Goal: Information Seeking & Learning: Check status

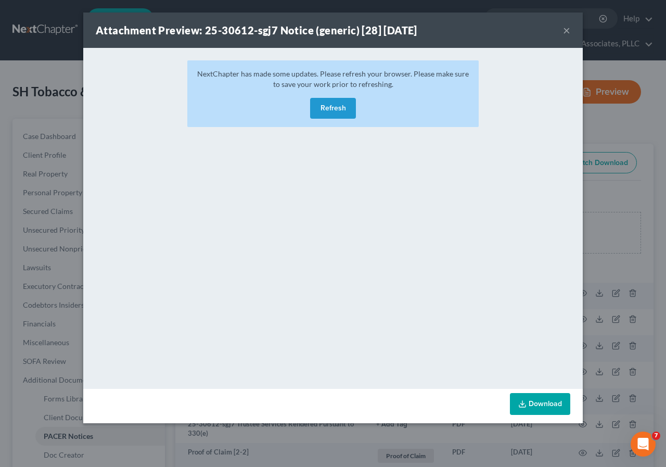
click at [331, 108] on button "Refresh" at bounding box center [333, 108] width 46 height 21
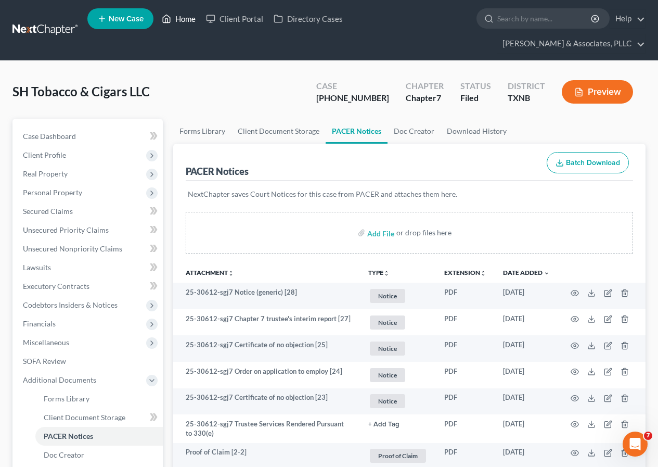
click at [182, 20] on link "Home" at bounding box center [179, 18] width 44 height 19
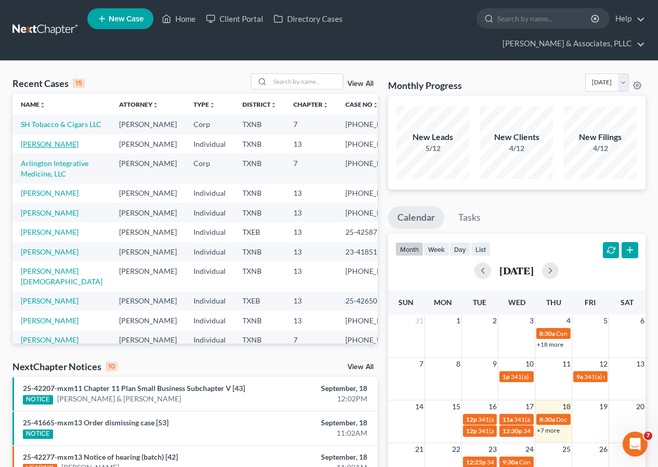
click at [43, 148] on link "[PERSON_NAME]" at bounding box center [50, 143] width 58 height 9
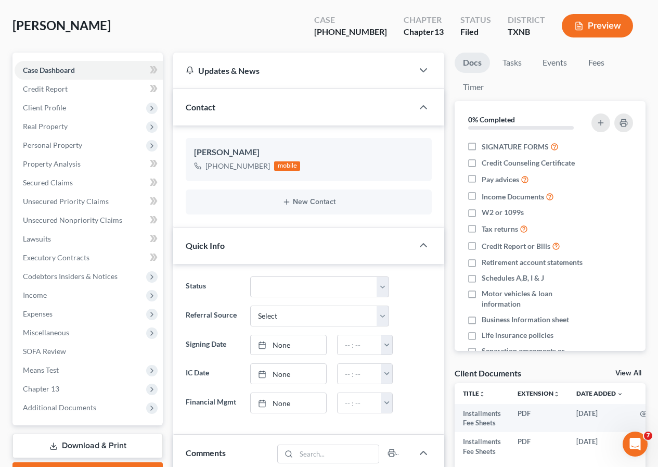
scroll to position [156, 0]
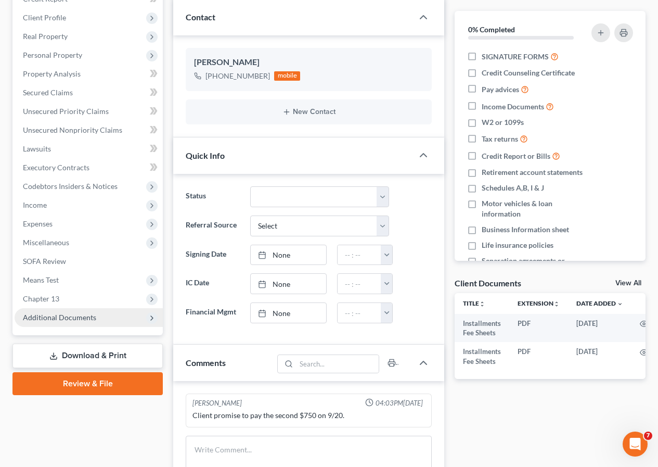
click at [71, 318] on span "Additional Documents" at bounding box center [59, 317] width 73 height 9
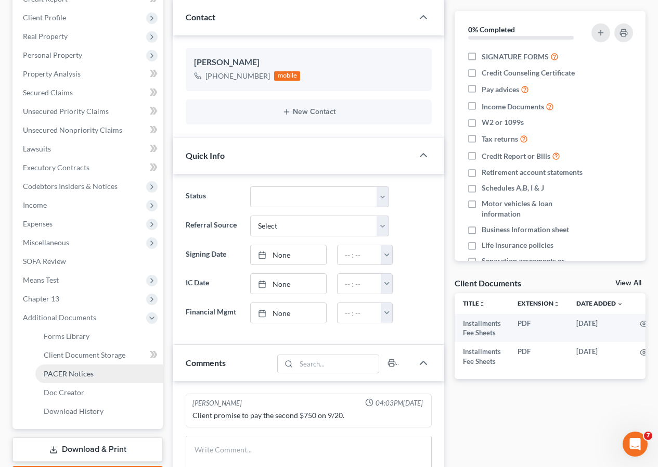
click at [79, 375] on span "PACER Notices" at bounding box center [69, 373] width 50 height 9
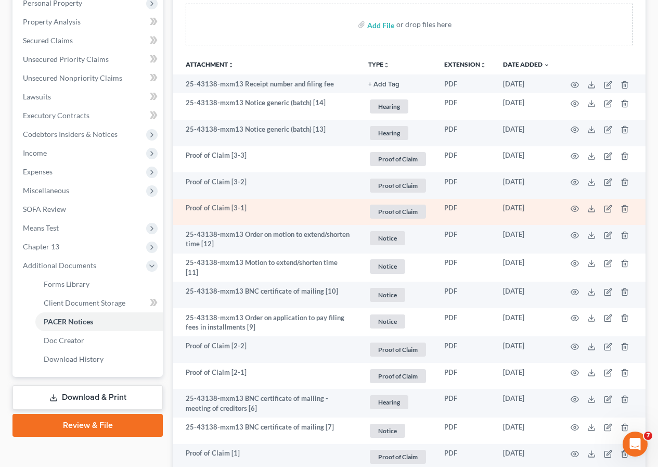
scroll to position [312, 0]
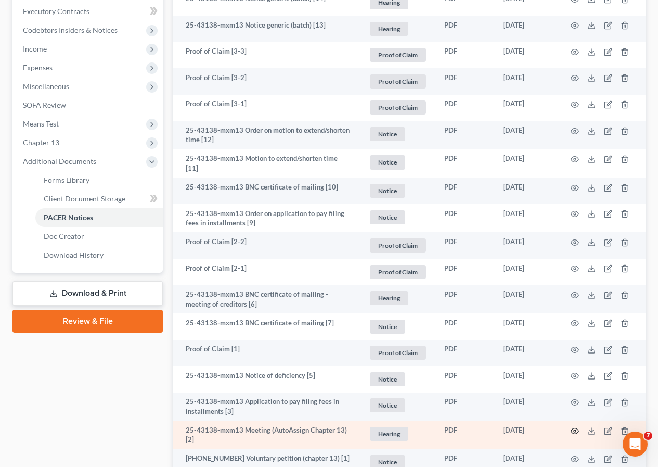
click at [573, 428] on icon "button" at bounding box center [575, 431] width 8 height 8
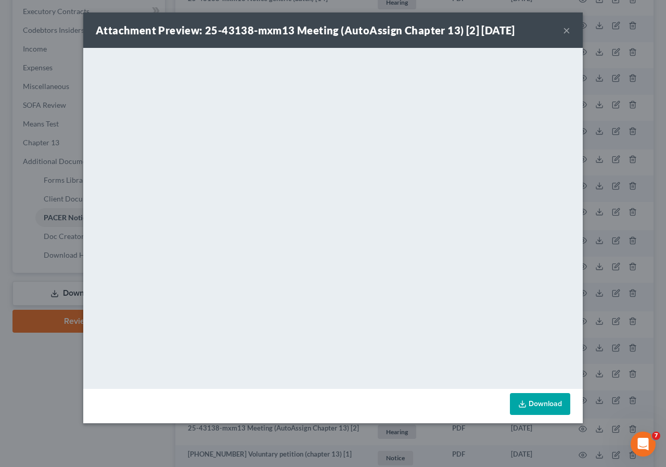
click at [564, 28] on button "×" at bounding box center [566, 30] width 7 height 12
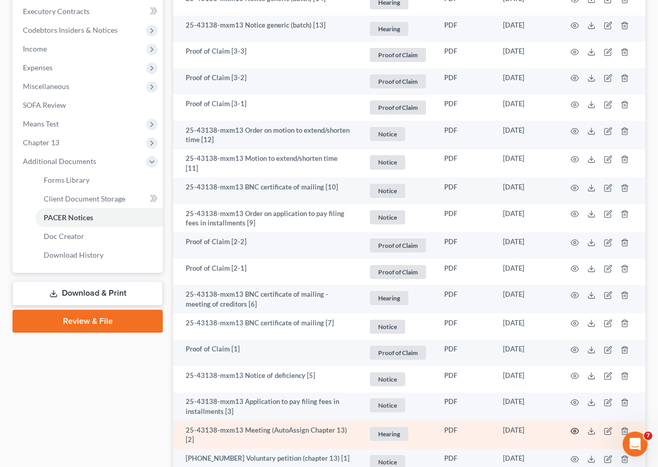
click at [574, 428] on icon "button" at bounding box center [575, 431] width 8 height 8
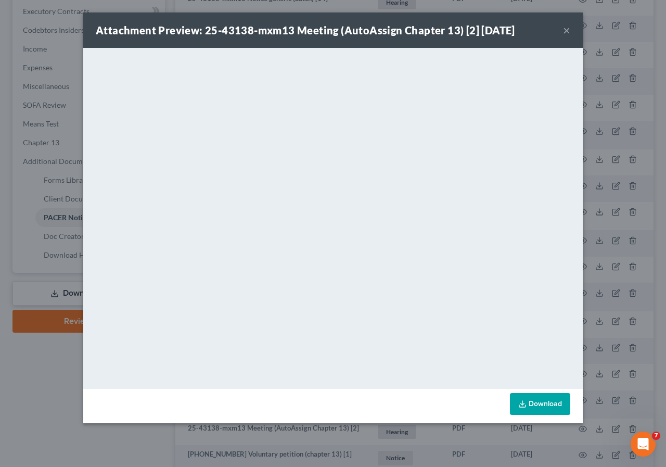
click at [566, 31] on button "×" at bounding box center [566, 30] width 7 height 12
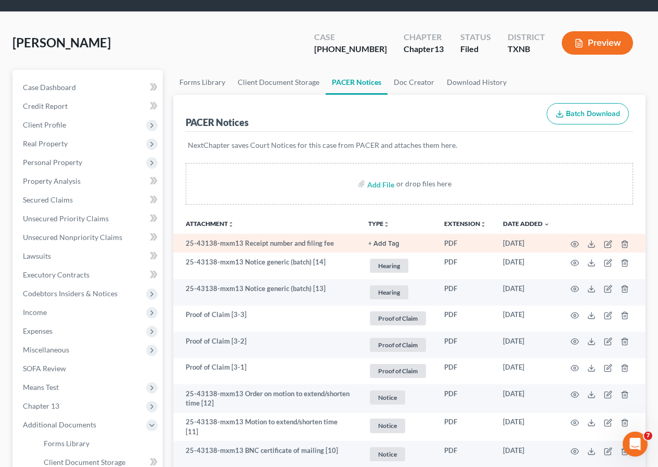
scroll to position [0, 0]
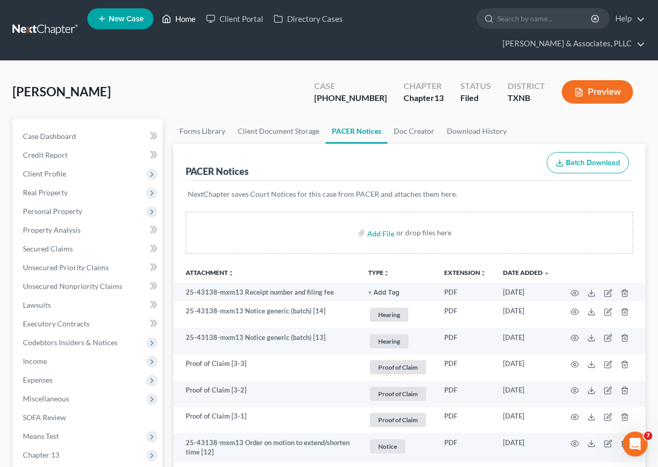
click at [178, 19] on link "Home" at bounding box center [179, 18] width 44 height 19
